Goal: Browse casually

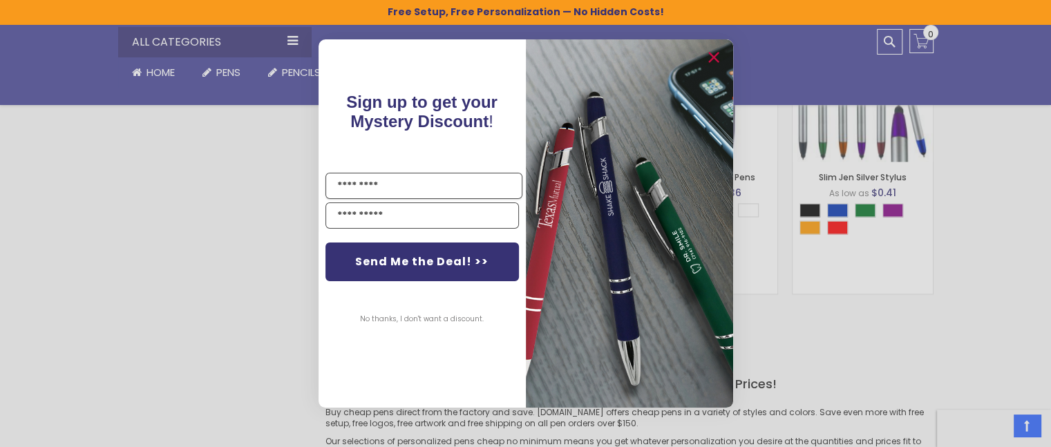
scroll to position [1960, 0]
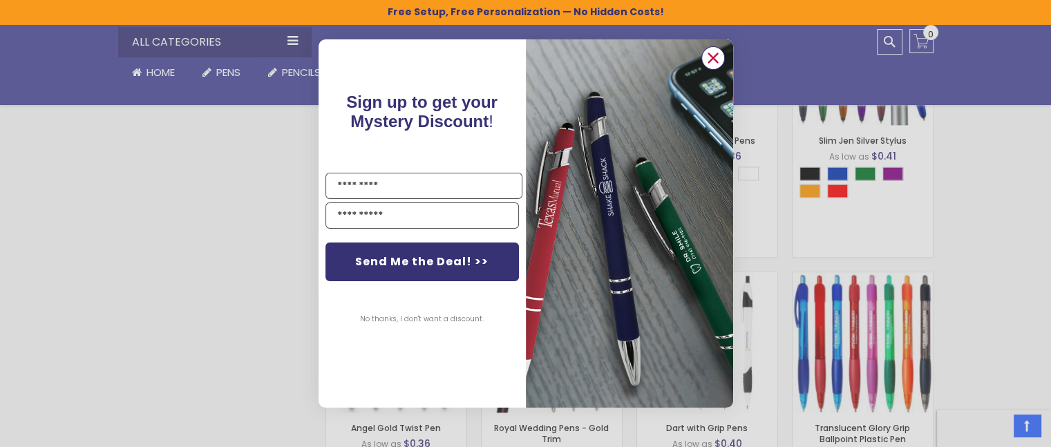
click at [713, 58] on icon "Close dialog" at bounding box center [712, 57] width 9 height 9
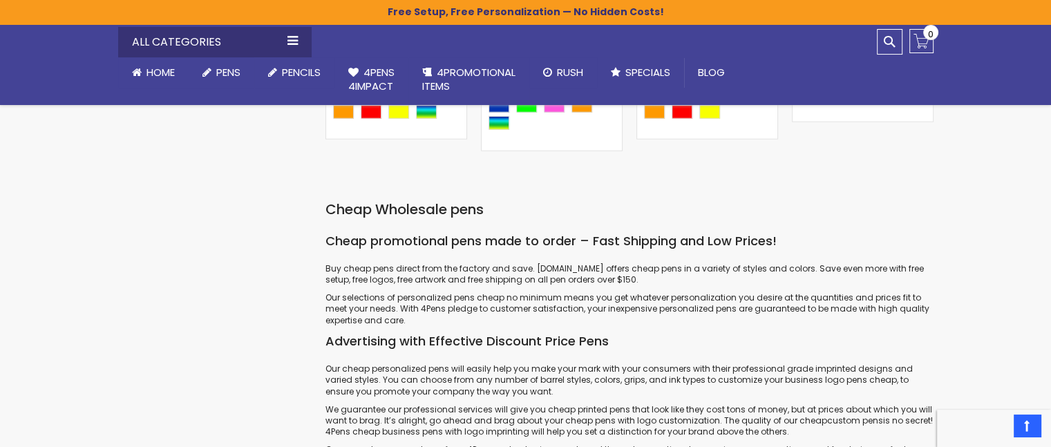
scroll to position [3688, 0]
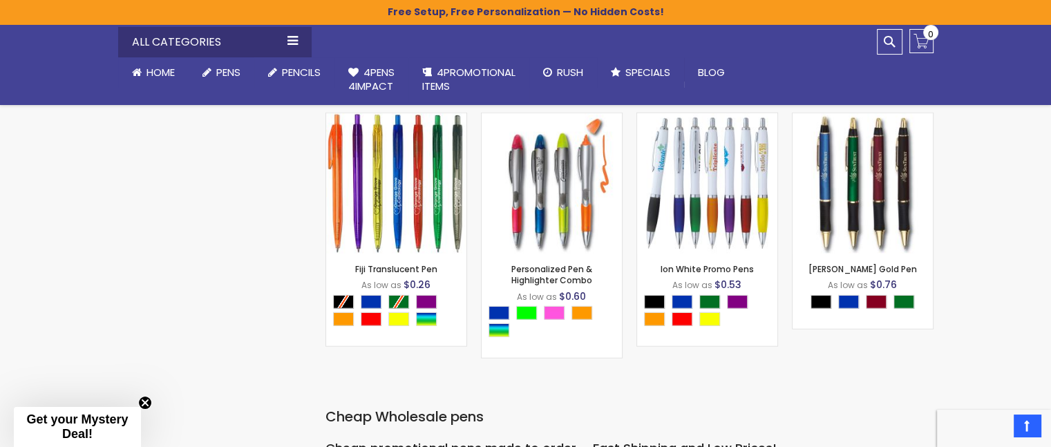
scroll to position [3549, 0]
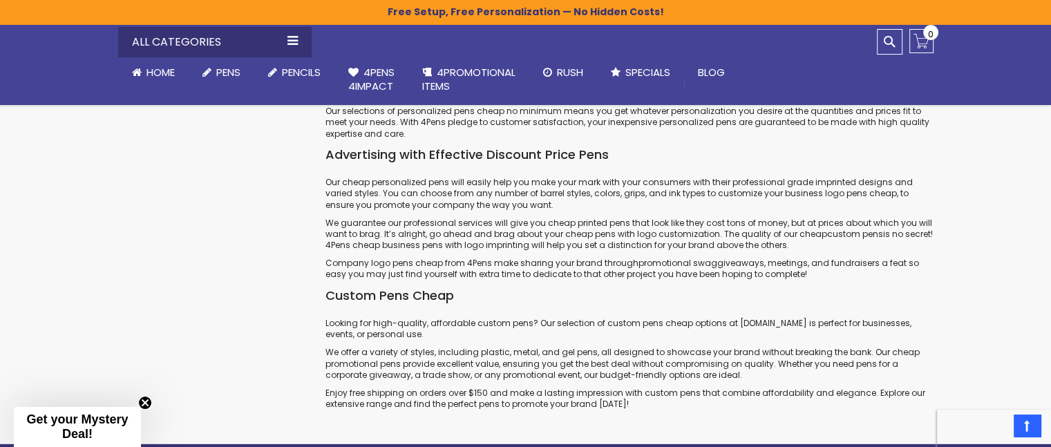
scroll to position [3964, 0]
